Goal: Information Seeking & Learning: Learn about a topic

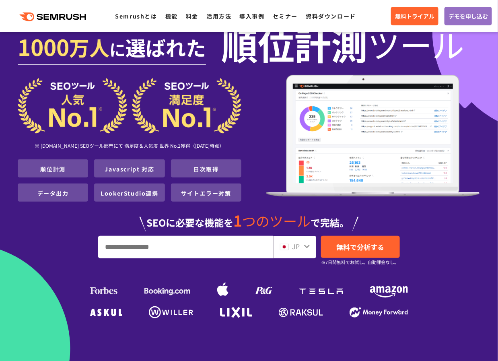
scroll to position [54, 0]
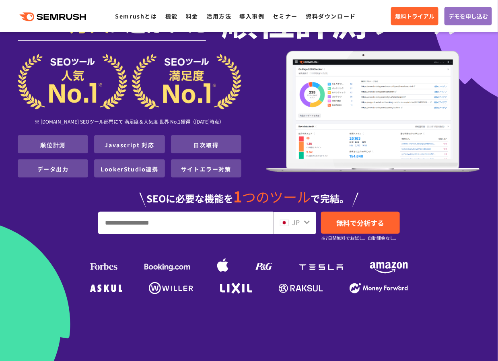
click at [228, 220] on input "URL、キーワードを入力してください" at bounding box center [186, 223] width 174 height 22
type input "*"
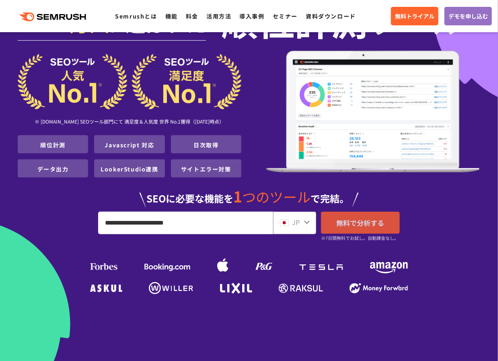
type input "**********"
click at [352, 224] on span "無料で分析する" at bounding box center [361, 223] width 48 height 10
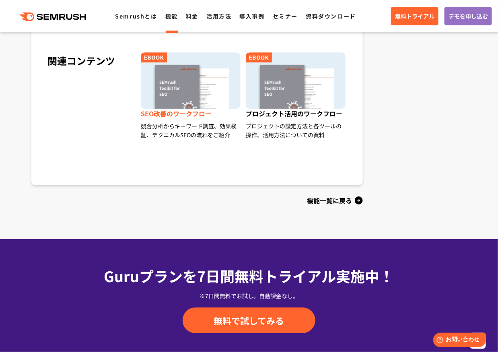
scroll to position [804, 0]
